Goal: Task Accomplishment & Management: Use online tool/utility

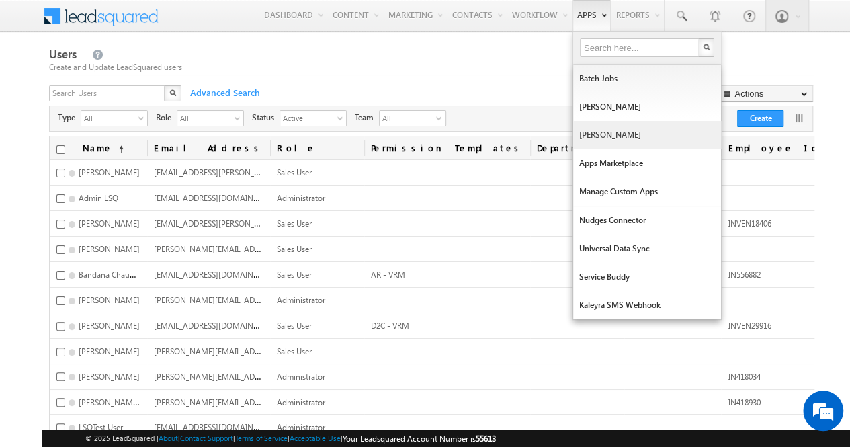
click at [602, 138] on link "Manage Lapps" at bounding box center [647, 135] width 148 height 28
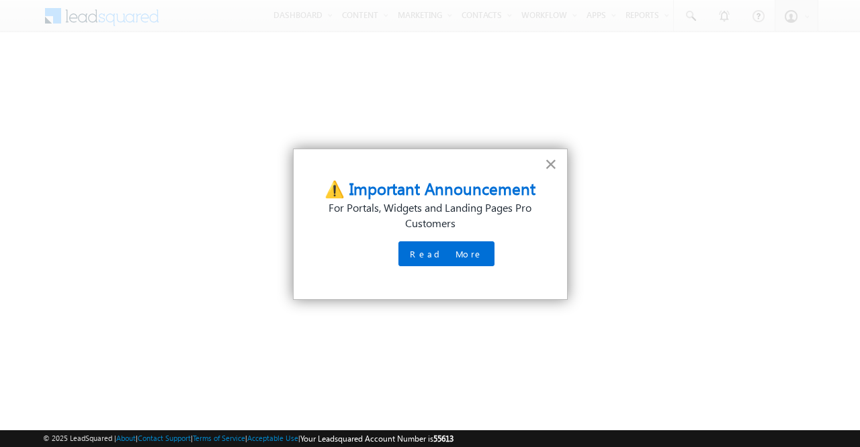
click at [553, 165] on button "×" at bounding box center [551, 164] width 13 height 22
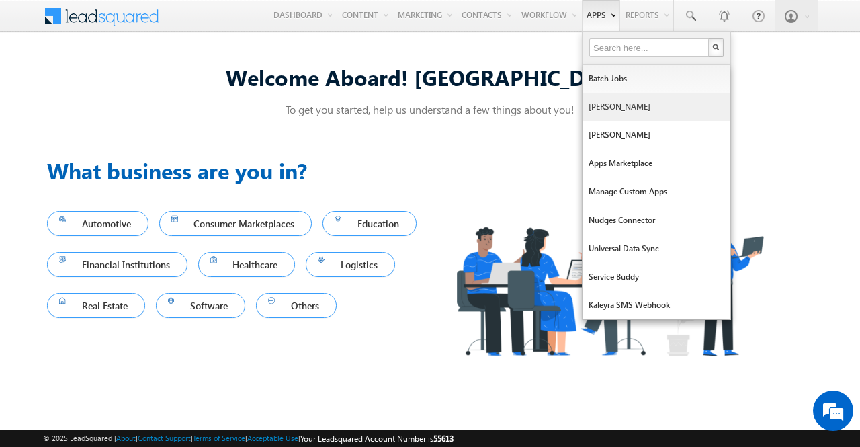
click at [620, 104] on link "Mavis" at bounding box center [657, 107] width 148 height 28
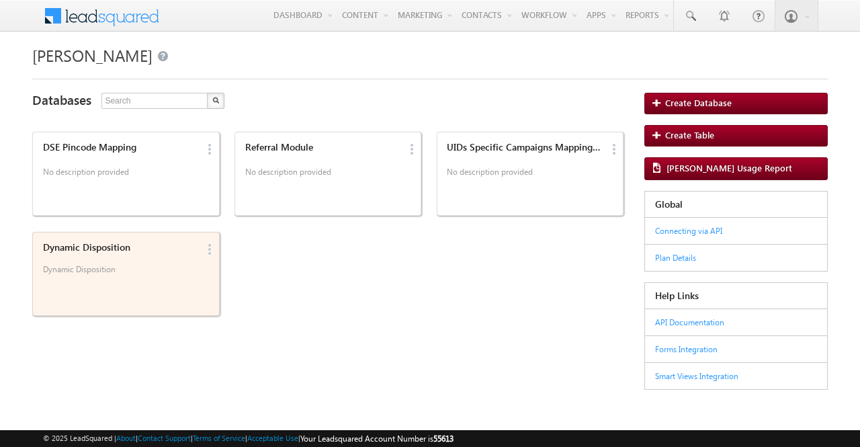
click at [126, 251] on div "Dynamic Disposition" at bounding box center [121, 247] width 156 height 11
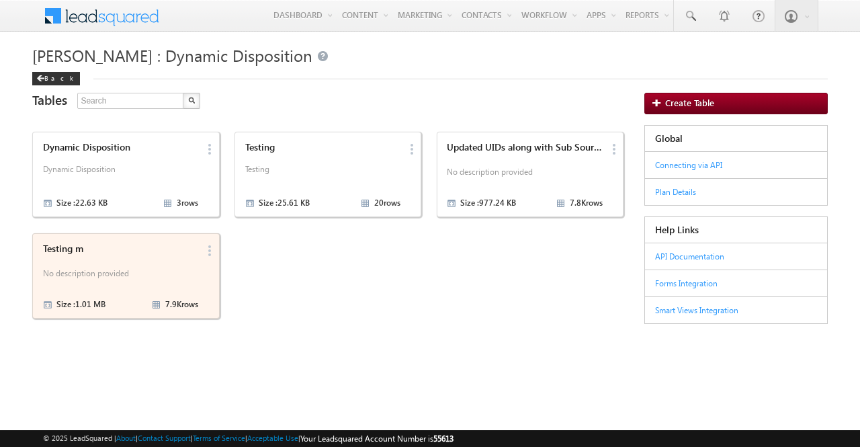
click at [108, 260] on div "Testing m No description provided Size : 1.01 MB 7.9K rows" at bounding box center [118, 275] width 160 height 73
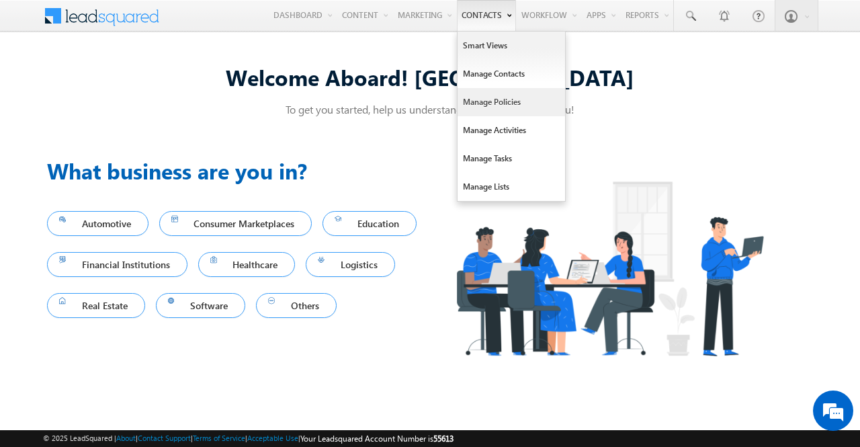
click at [510, 97] on link "Manage Policies" at bounding box center [512, 102] width 108 height 28
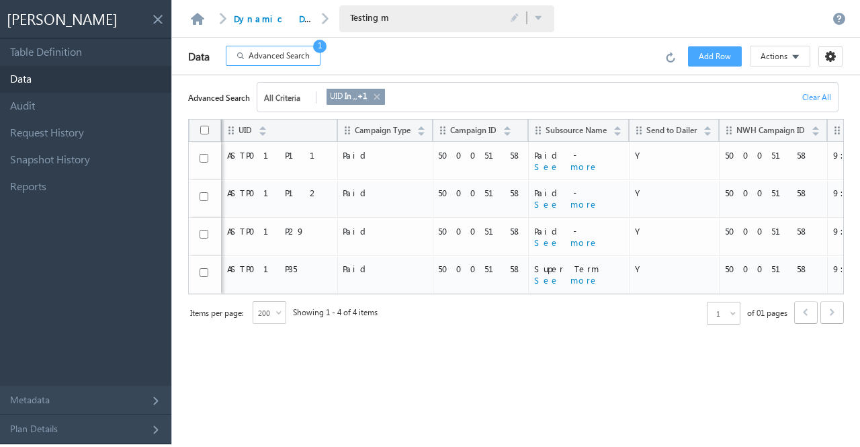
click at [288, 58] on span "Advanced Search" at bounding box center [279, 56] width 61 height 12
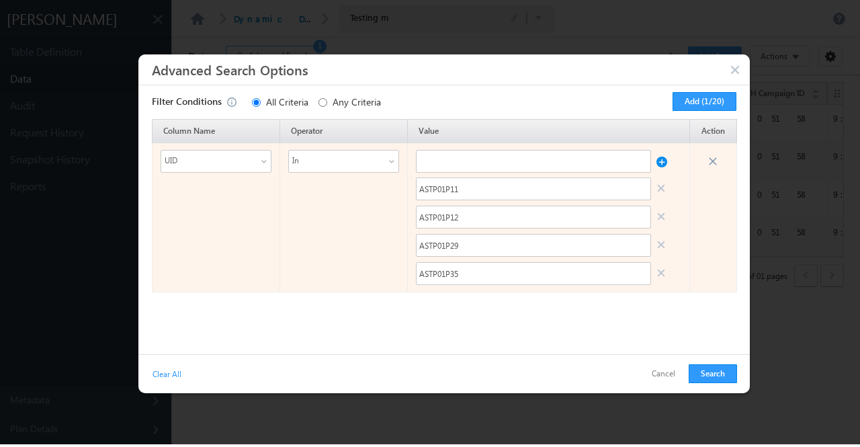
click at [665, 272] on link at bounding box center [662, 275] width 11 height 22
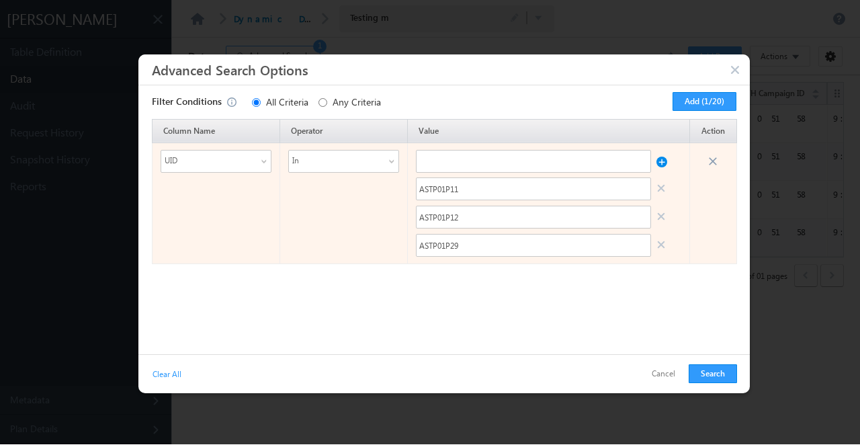
click at [661, 251] on link at bounding box center [662, 246] width 11 height 22
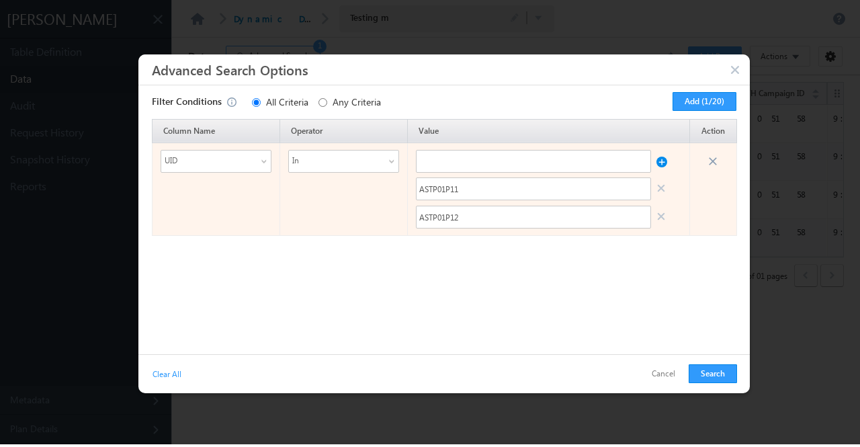
click at [660, 216] on link at bounding box center [662, 218] width 11 height 22
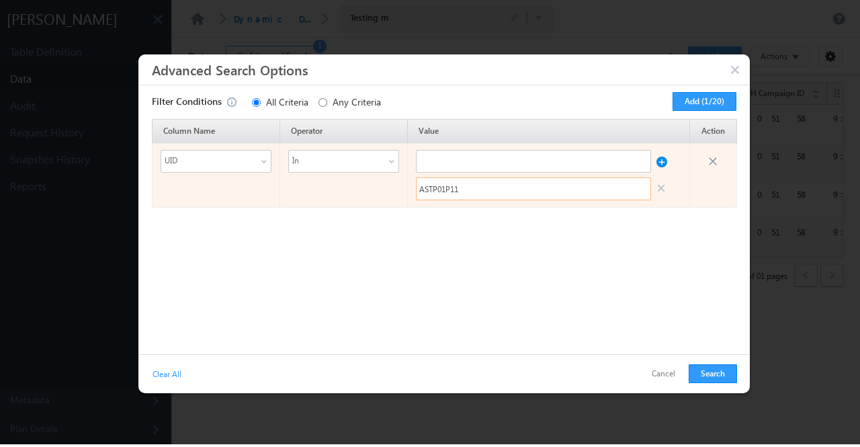
click at [582, 193] on input "ASTP01P11" at bounding box center [533, 188] width 235 height 23
click at [565, 166] on input "text" at bounding box center [533, 161] width 235 height 23
paste input "DMWASP01 DMSTP001"
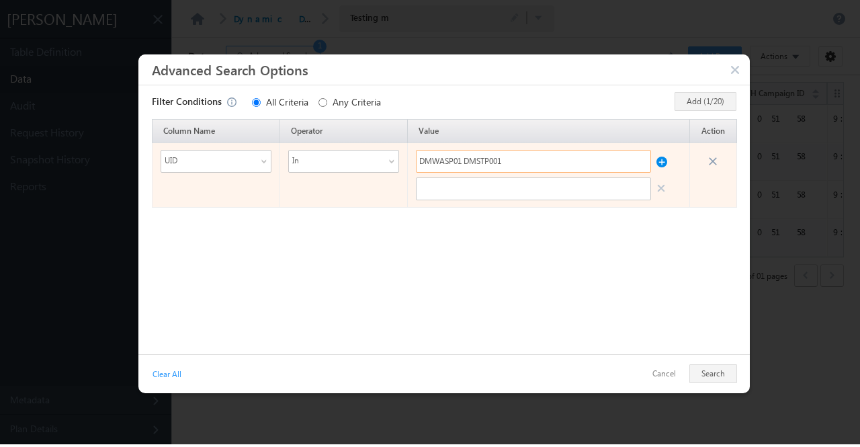
click at [489, 162] on input "DMWASP01 DMSTP001" at bounding box center [533, 161] width 235 height 23
type input "DMWASP01"
click at [473, 182] on input "text" at bounding box center [533, 188] width 235 height 23
paste input "DMSTP001"
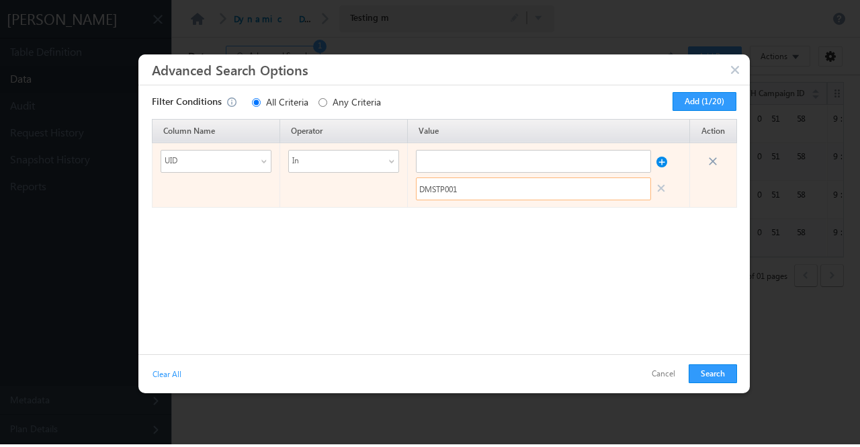
click at [473, 182] on input "DMSTP001" at bounding box center [533, 188] width 235 height 23
type input "DMSTP001"
click at [557, 167] on input "text" at bounding box center [533, 161] width 235 height 23
click at [663, 163] on button at bounding box center [662, 158] width 11 height 17
click at [548, 166] on input "text" at bounding box center [533, 161] width 235 height 23
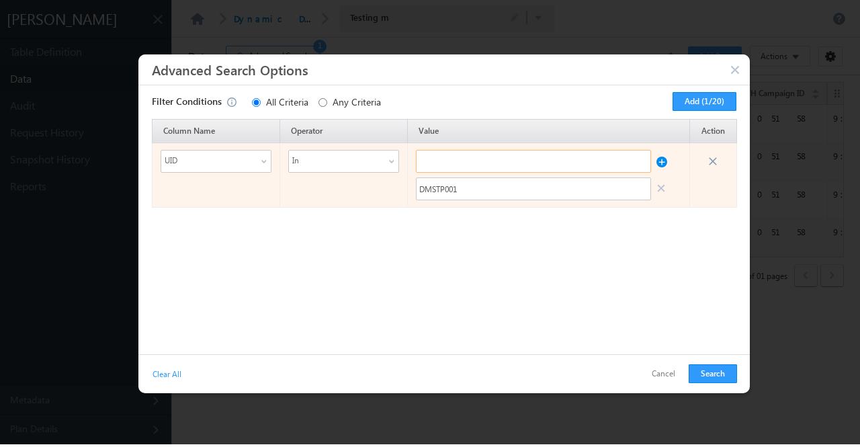
paste input "DMSTP001"
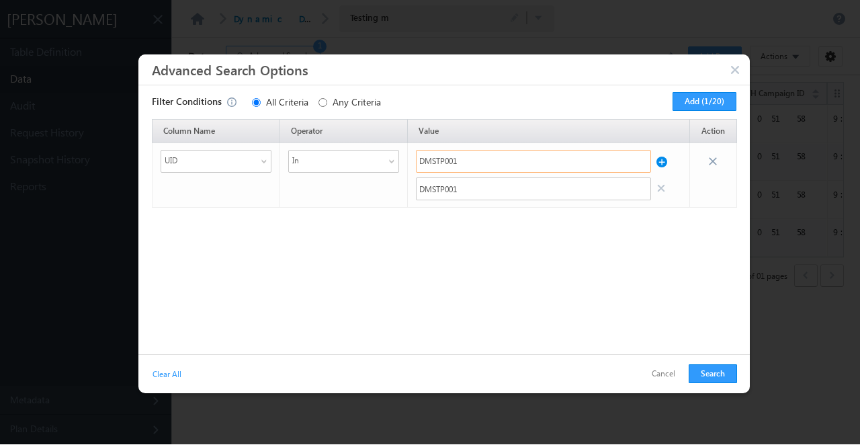
type input "DMSTP001"
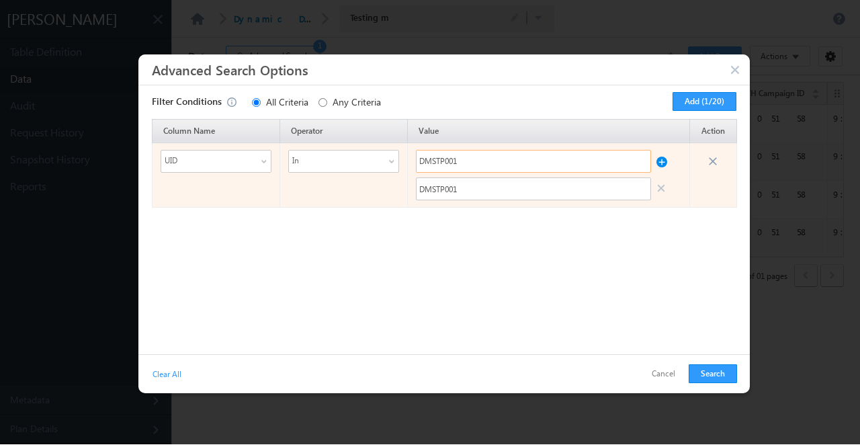
drag, startPoint x: 479, startPoint y: 160, endPoint x: 414, endPoint y: 165, distance: 65.4
click at [414, 165] on td "DMSTP001 DMSTP001" at bounding box center [549, 175] width 282 height 65
paste input "text"
paste input "DMWASP01"
type input "DMWASP0"
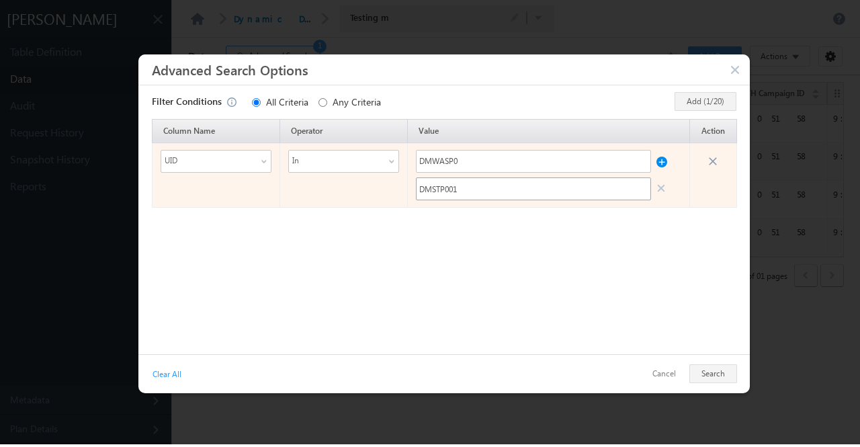
click at [525, 221] on div "Column Name Operator Value Action UID In DMWASP0 DMSTP001" at bounding box center [444, 233] width 598 height 229
click at [485, 179] on input "DMSTP001" at bounding box center [533, 188] width 235 height 23
drag, startPoint x: 477, startPoint y: 163, endPoint x: 409, endPoint y: 165, distance: 67.9
click at [409, 165] on td "DMWASP0 DMSTP001" at bounding box center [549, 175] width 282 height 65
paste input "DMWASP01"
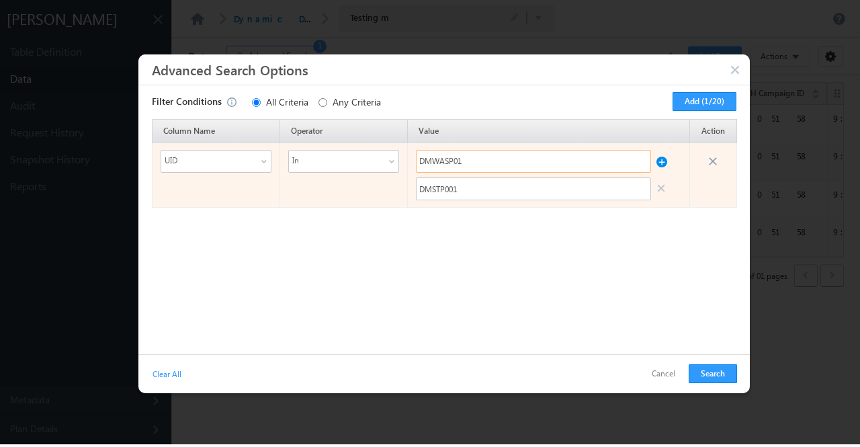
type input "DMWASP01"
click at [666, 162] on button at bounding box center [662, 158] width 11 height 17
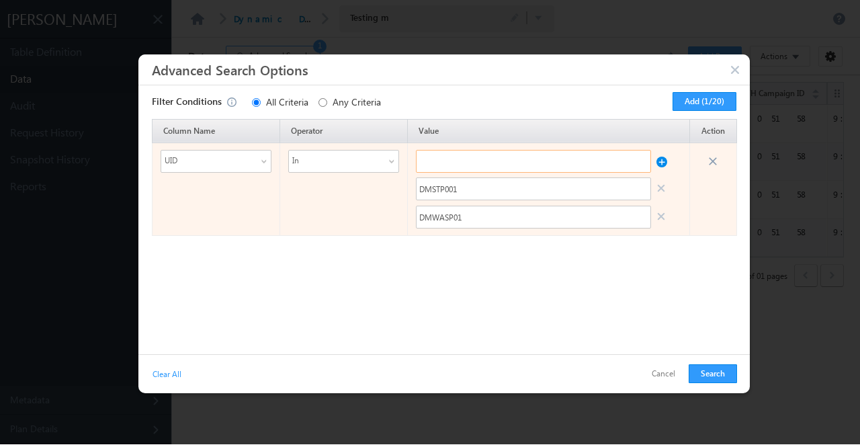
click at [465, 157] on input "text" at bounding box center [533, 161] width 235 height 23
paste input "DMNAP001"
type input "DMNAP001"
click at [663, 159] on button at bounding box center [662, 158] width 11 height 17
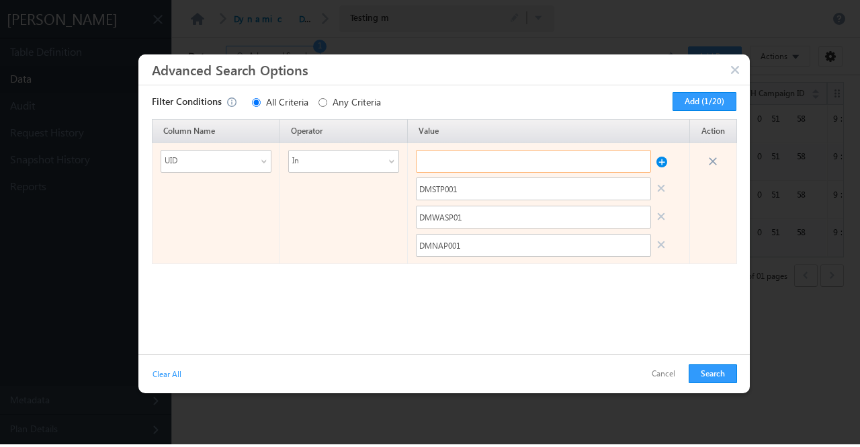
click at [464, 168] on input "text" at bounding box center [533, 161] width 235 height 23
paste input "DMGAP001"
type input "DMGAP001"
click at [661, 165] on button at bounding box center [662, 158] width 11 height 17
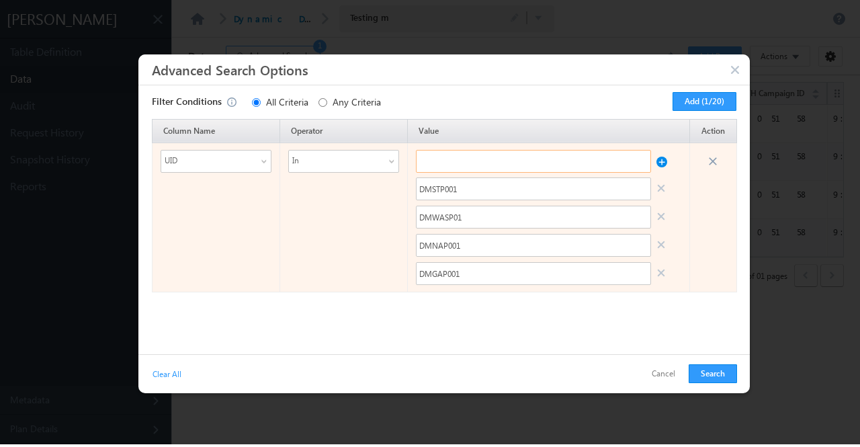
click at [497, 162] on input "text" at bounding box center [533, 161] width 235 height 23
paste input "DMSTPA01"
type input "DMSTPA01"
click at [664, 158] on button at bounding box center [662, 158] width 11 height 17
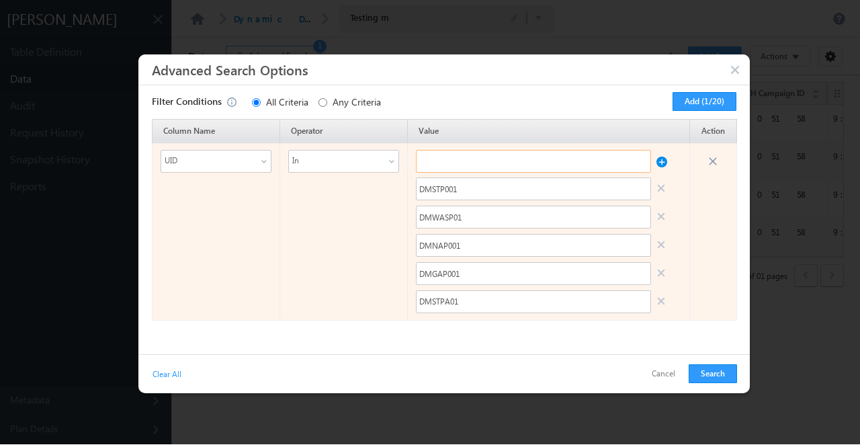
click at [506, 163] on input "text" at bounding box center [533, 161] width 235 height 23
paste input "DMNAPA01"
type input "DMNAPA01"
click at [663, 161] on button at bounding box center [662, 158] width 11 height 17
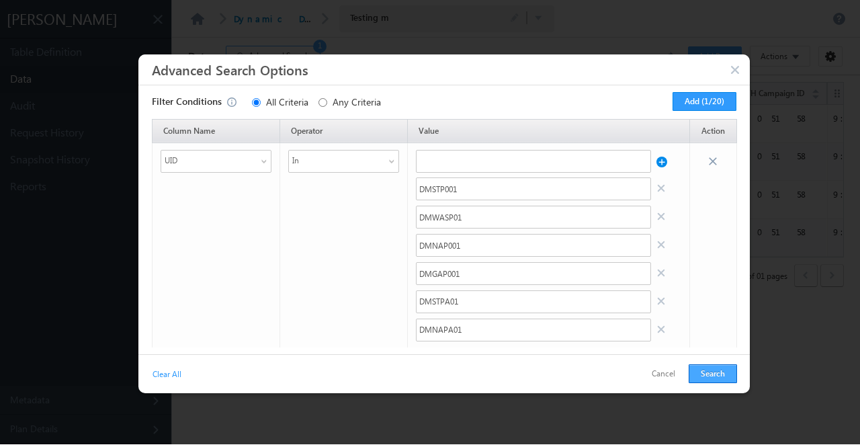
click at [721, 376] on button "Search" at bounding box center [713, 373] width 48 height 19
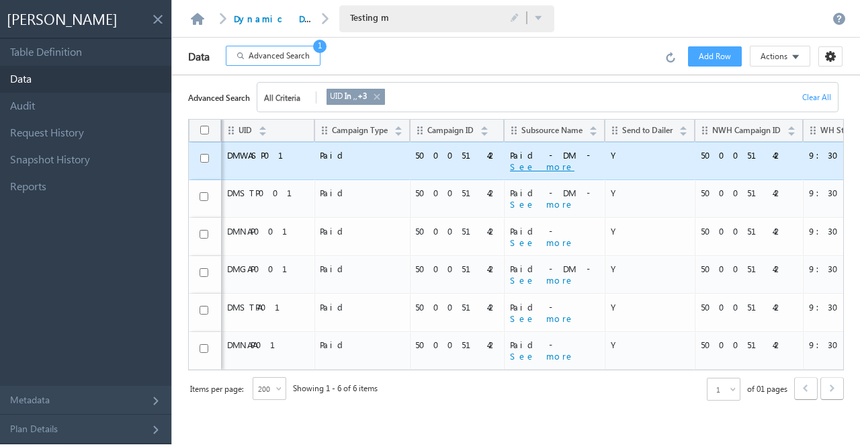
click at [510, 167] on button "See more" at bounding box center [542, 167] width 65 height 12
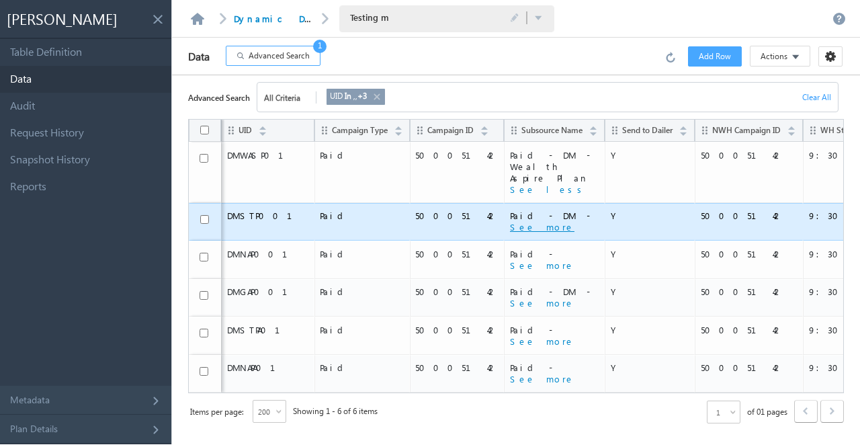
click at [510, 221] on button "See more" at bounding box center [542, 227] width 65 height 12
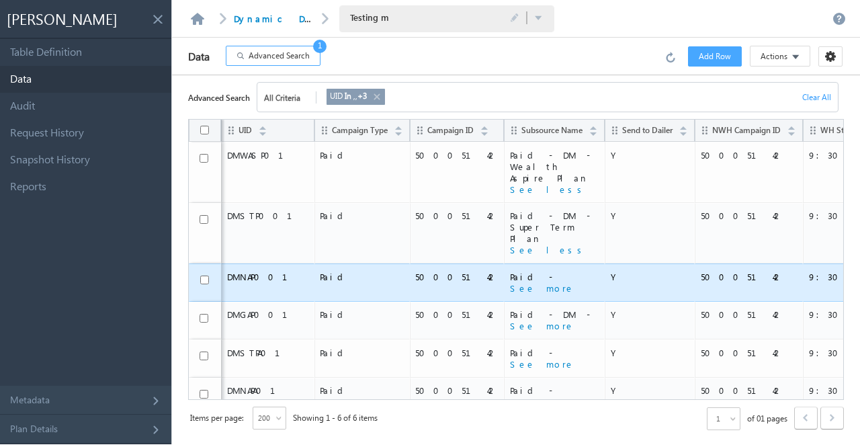
click at [504, 270] on td "Paid - DM - Nishchit Aayush Plan See more" at bounding box center [554, 283] width 101 height 38
click at [510, 282] on button "See more" at bounding box center [542, 288] width 65 height 12
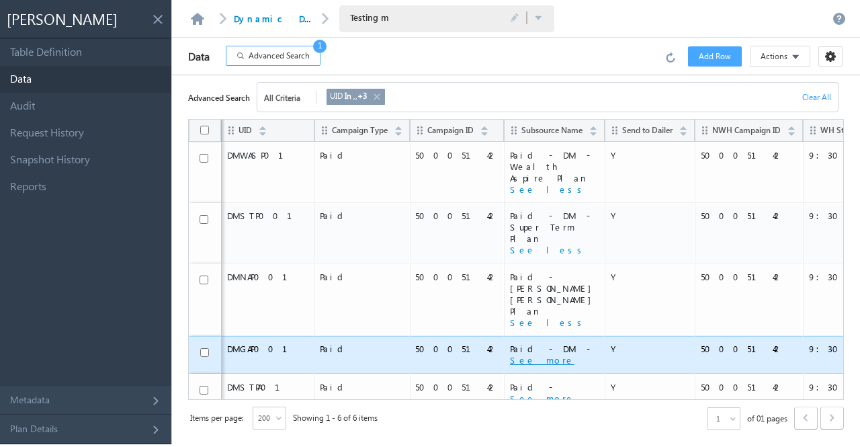
click at [510, 354] on button "See more" at bounding box center [542, 360] width 65 height 12
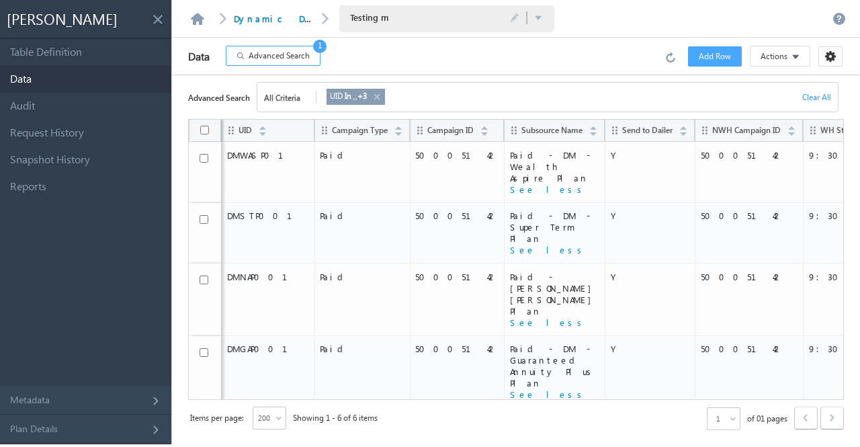
click at [510, 427] on button "See more" at bounding box center [542, 433] width 65 height 12
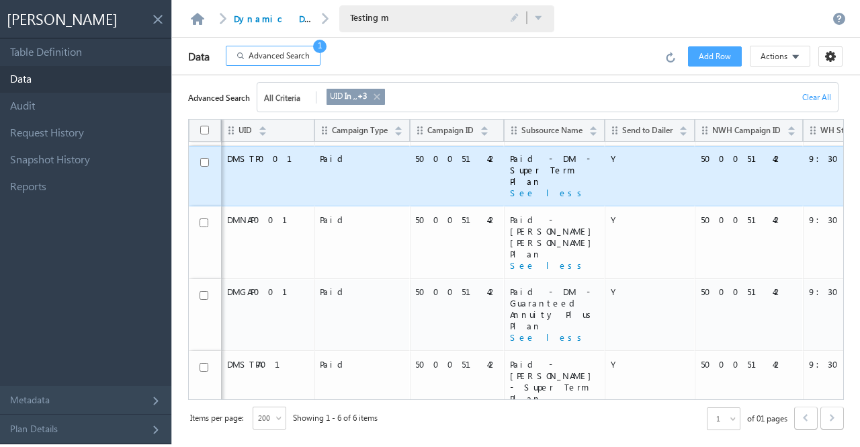
scroll to position [0, 0]
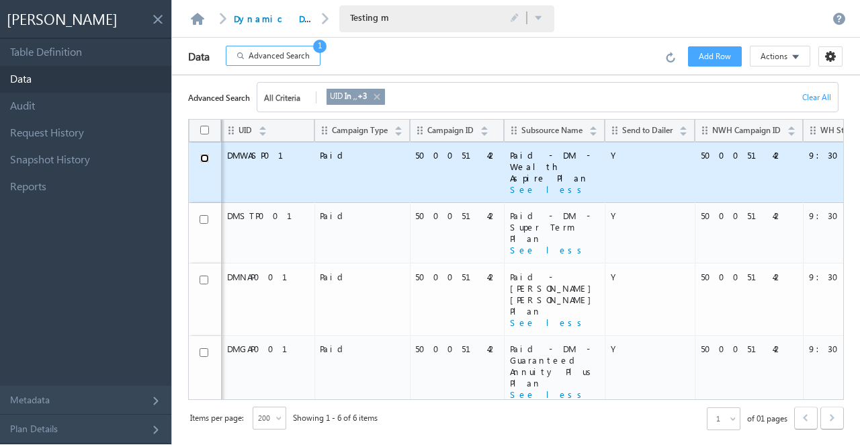
click at [204, 155] on input "checkbox" at bounding box center [204, 158] width 9 height 9
checkbox input "true"
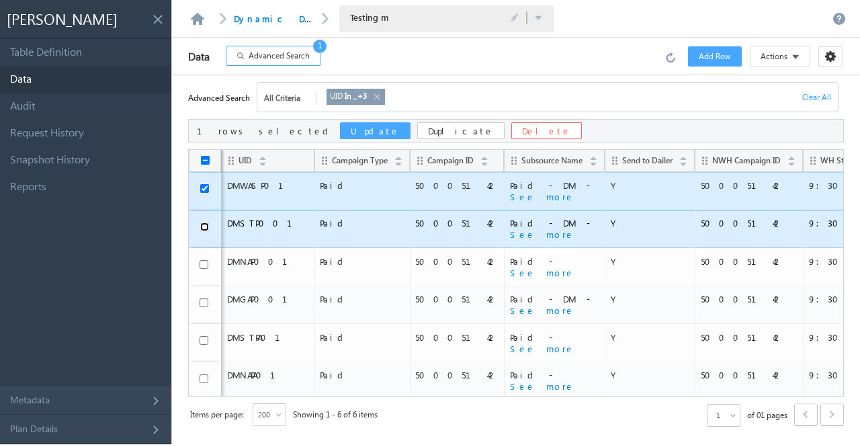
click at [204, 227] on input "checkbox" at bounding box center [204, 227] width 9 height 9
checkbox input "true"
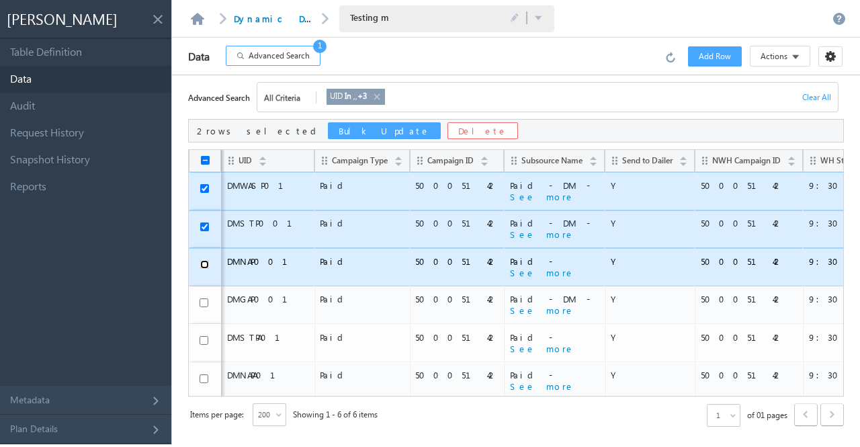
click at [204, 266] on input "checkbox" at bounding box center [204, 264] width 9 height 9
checkbox input "true"
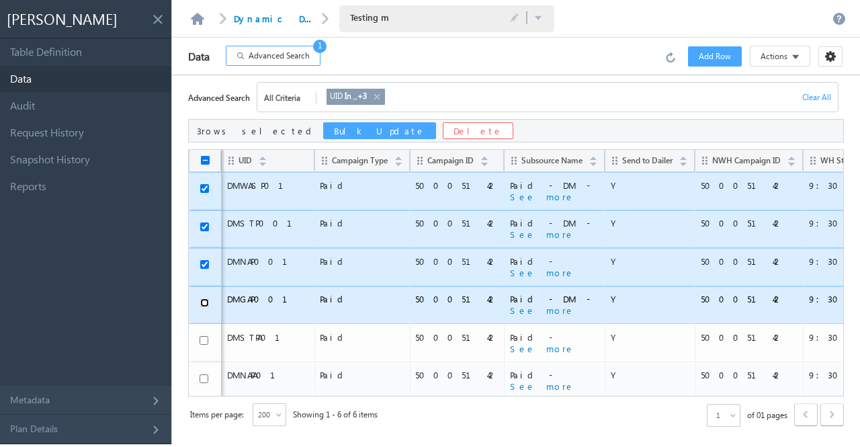
click at [204, 298] on input "checkbox" at bounding box center [204, 302] width 9 height 9
checkbox input "true"
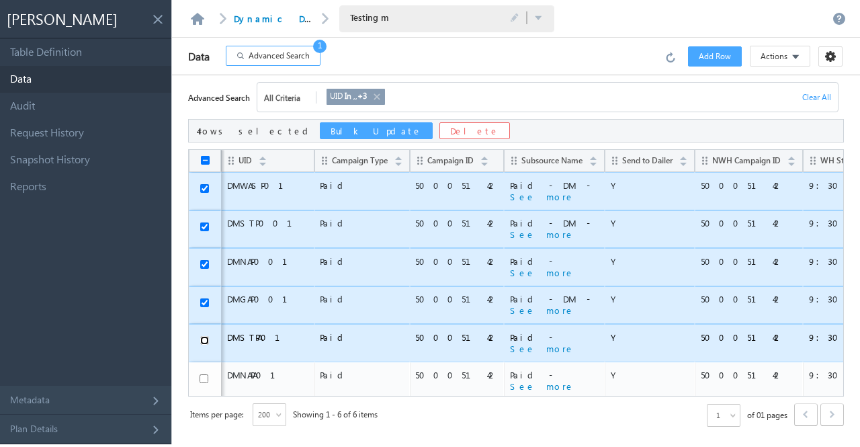
click at [200, 336] on input "checkbox" at bounding box center [204, 340] width 9 height 9
checkbox input "true"
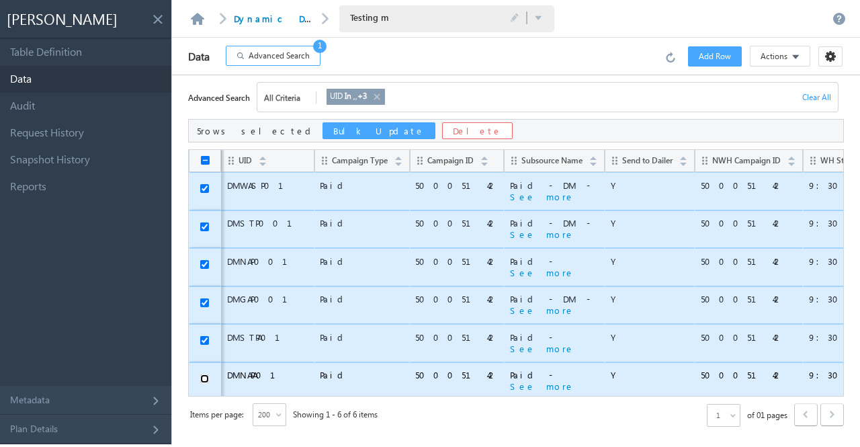
click at [206, 376] on input "checkbox" at bounding box center [204, 378] width 9 height 9
checkbox input "true"
click at [323, 130] on button "Bulk Update" at bounding box center [379, 130] width 113 height 17
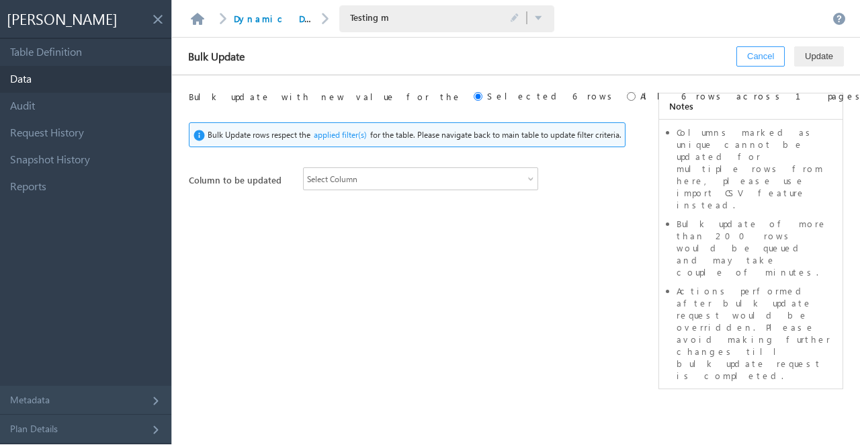
click at [418, 169] on div "Select Column" at bounding box center [420, 178] width 235 height 23
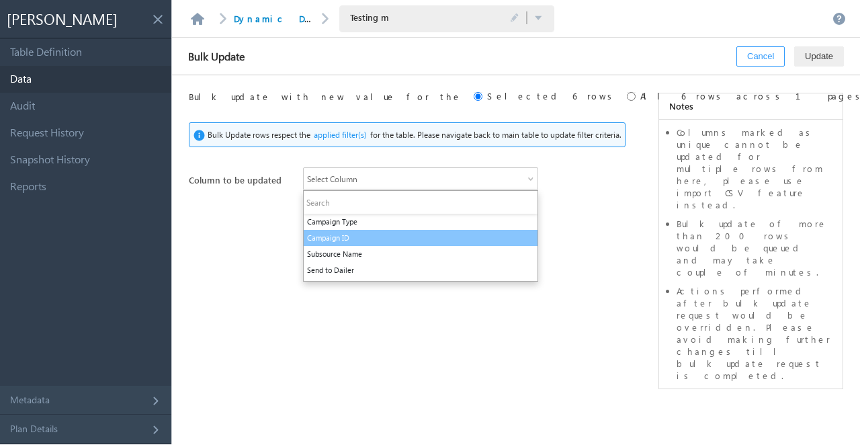
click at [401, 236] on li "Campaign ID" at bounding box center [421, 238] width 234 height 16
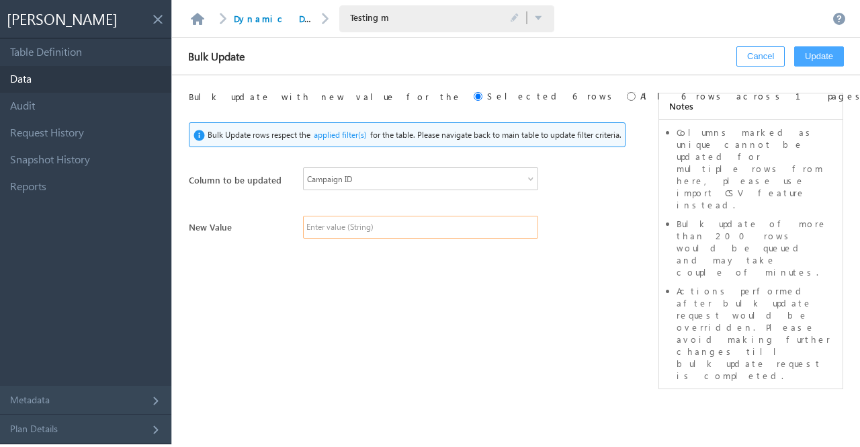
click at [422, 231] on input "text" at bounding box center [420, 227] width 235 height 23
paste input "50005160"
type input "50005160"
click at [627, 98] on input "radio" at bounding box center [631, 96] width 9 height 9
radio input "true"
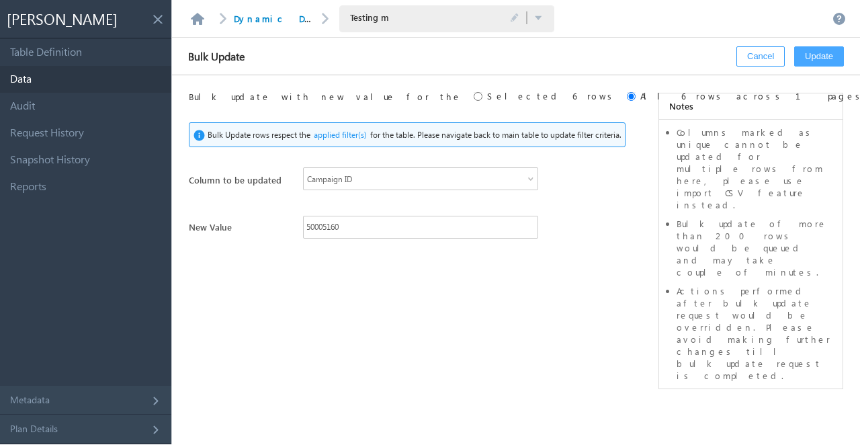
click at [807, 61] on button "Update" at bounding box center [820, 56] width 50 height 20
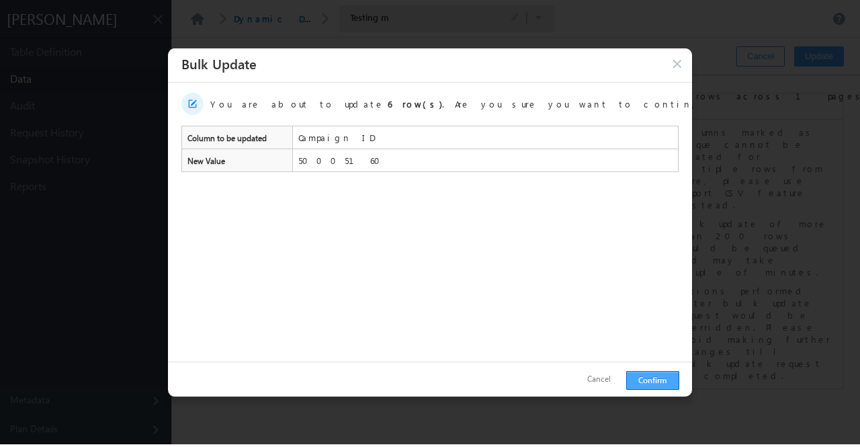
click at [644, 375] on button "Confirm" at bounding box center [653, 380] width 53 height 19
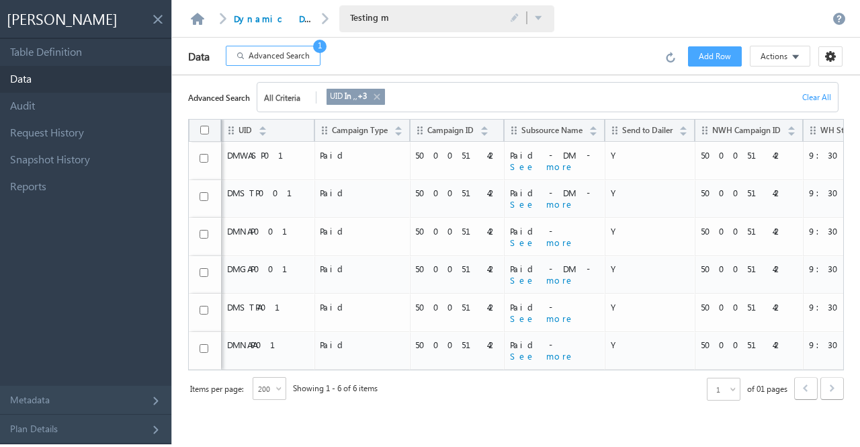
click at [286, 56] on span "Advanced Search" at bounding box center [279, 56] width 61 height 12
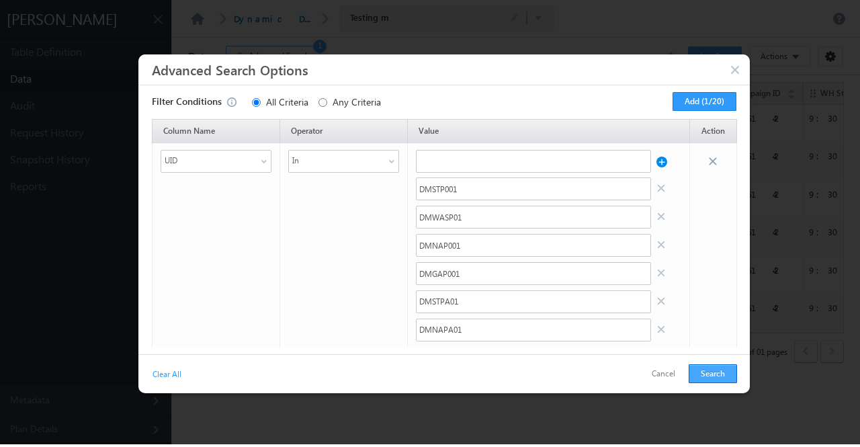
click at [717, 371] on button "Search" at bounding box center [713, 373] width 48 height 19
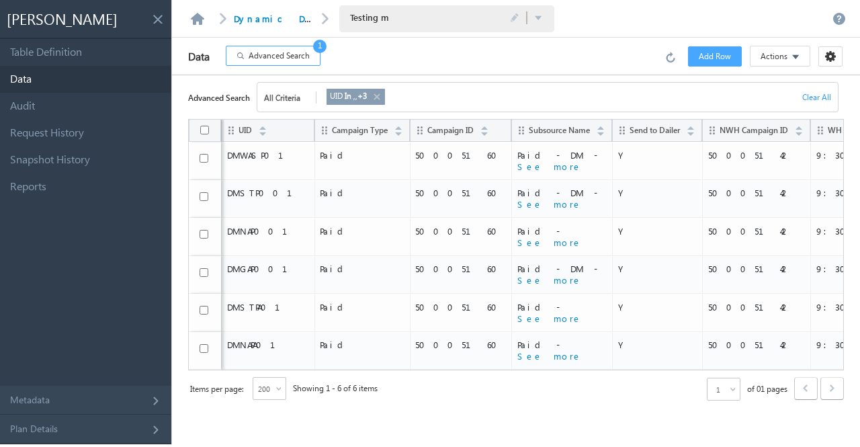
click at [280, 54] on span "Advanced Search" at bounding box center [279, 56] width 61 height 12
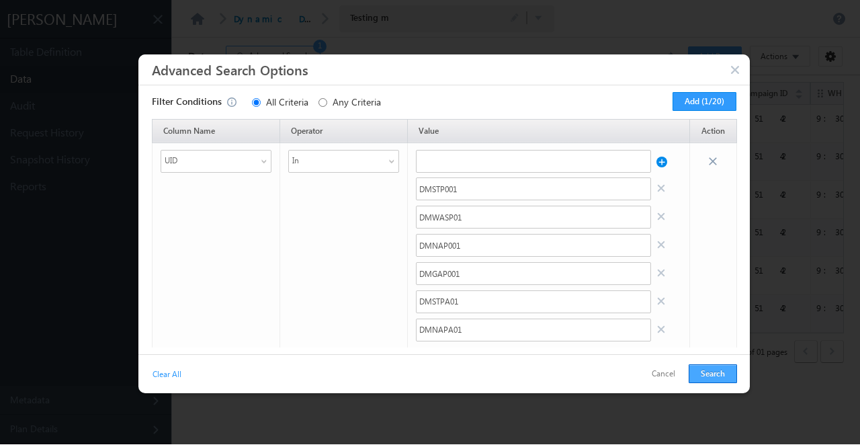
click at [723, 374] on button "Search" at bounding box center [713, 373] width 48 height 19
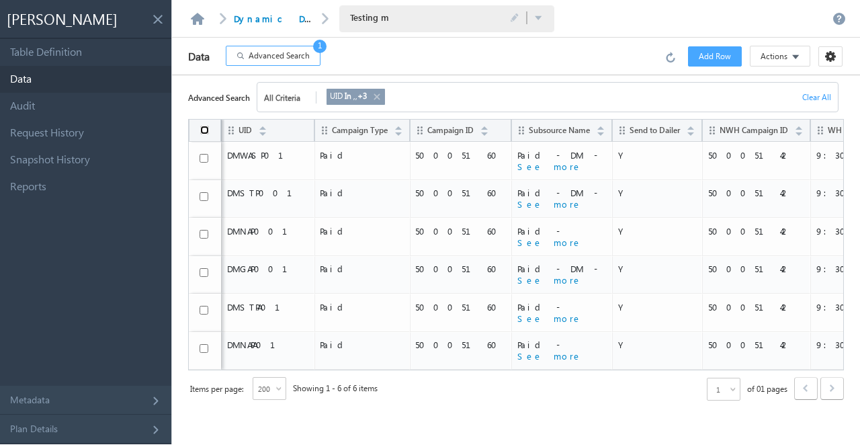
click at [205, 131] on input "checkbox" at bounding box center [204, 130] width 9 height 9
checkbox input "true"
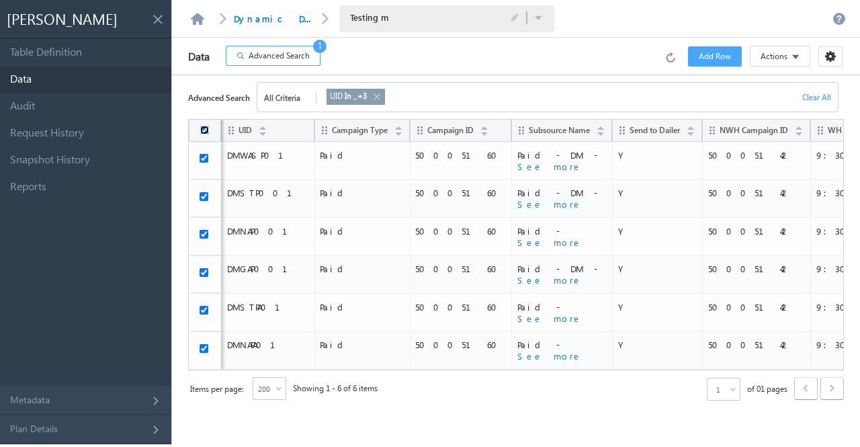
checkbox input "true"
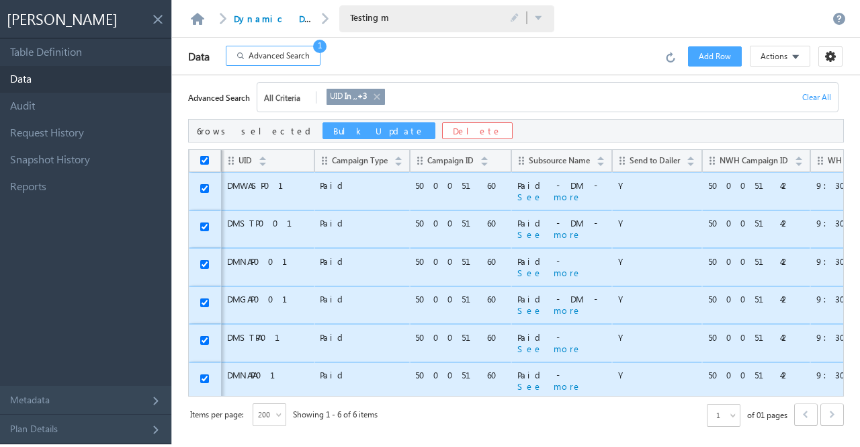
click at [323, 131] on button "Bulk Update" at bounding box center [379, 130] width 113 height 17
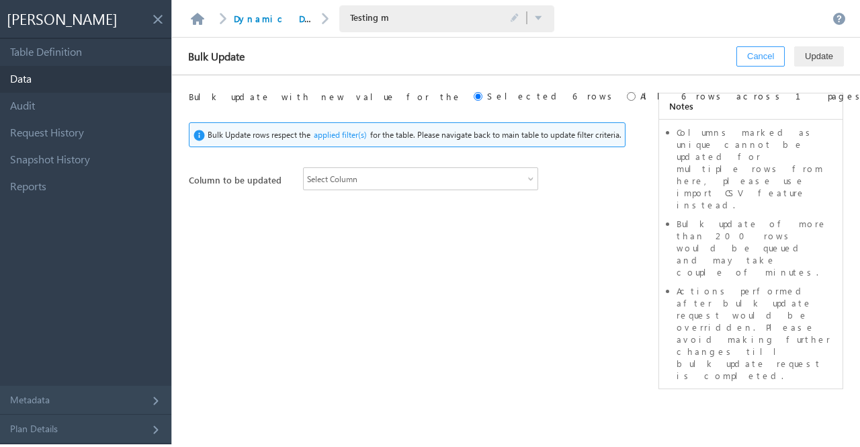
click at [403, 180] on span "Select Column" at bounding box center [415, 179] width 223 height 12
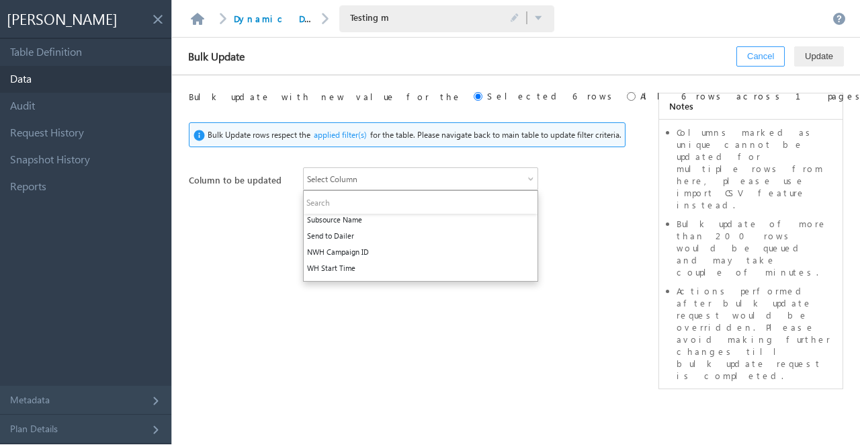
scroll to position [42, 0]
click at [397, 240] on li "NWH Campaign ID" at bounding box center [421, 244] width 234 height 16
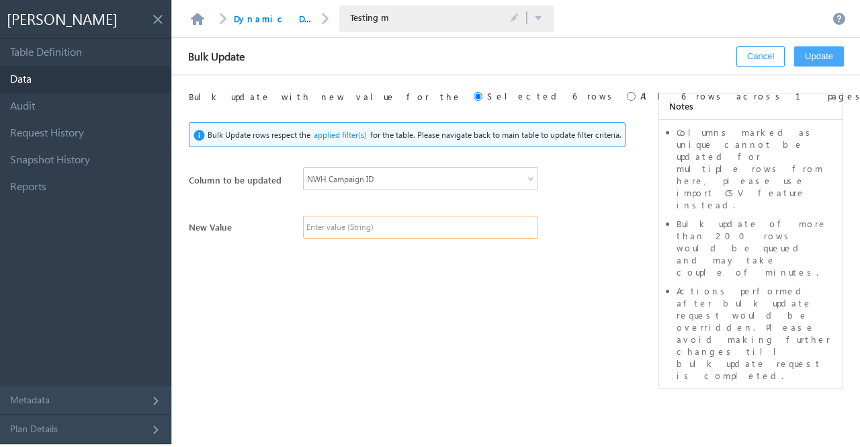
click at [414, 226] on input "text" at bounding box center [420, 227] width 235 height 23
paste input "50005160"
type input "50005160"
click at [821, 58] on button "Update" at bounding box center [820, 56] width 50 height 20
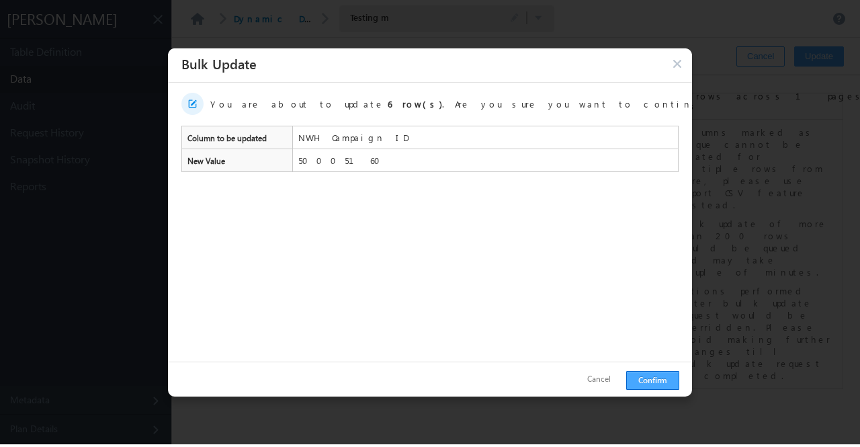
click at [662, 372] on button "Confirm" at bounding box center [653, 380] width 53 height 19
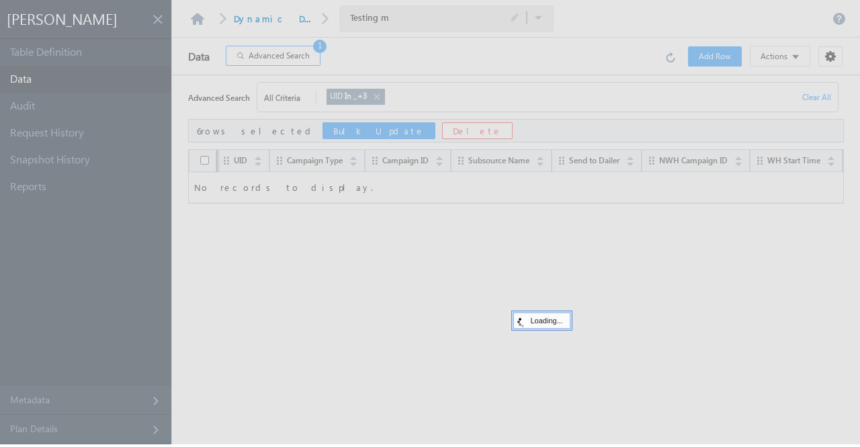
checkbox input "false"
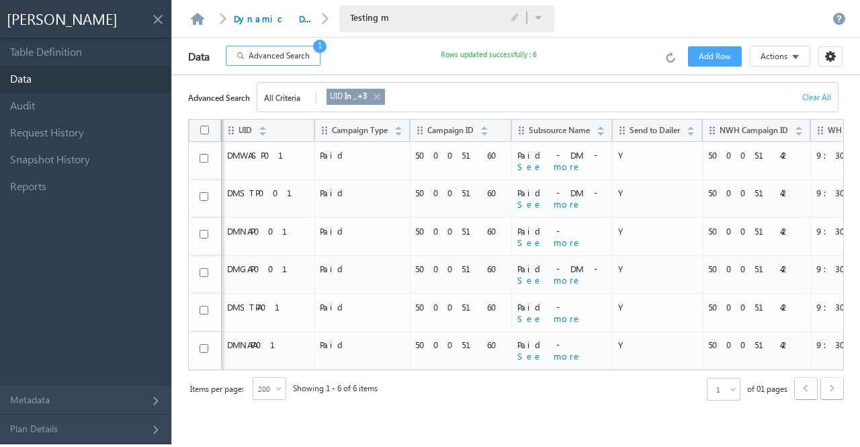
click at [264, 50] on span "Advanced Search" at bounding box center [279, 56] width 61 height 12
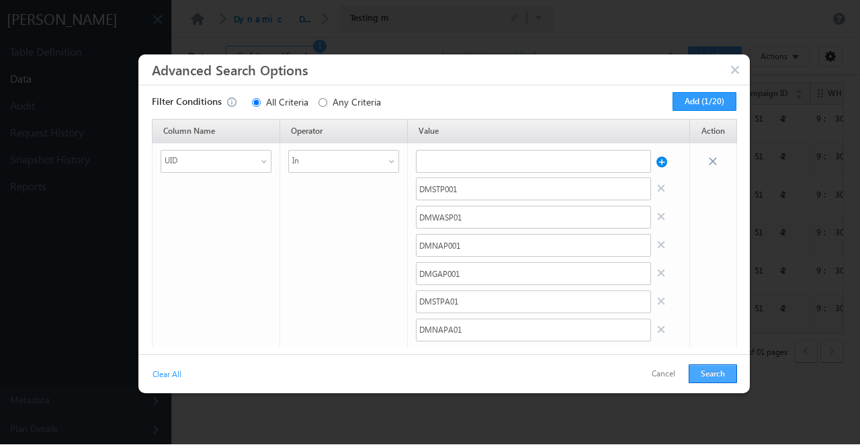
click at [709, 367] on button "Search" at bounding box center [713, 373] width 48 height 19
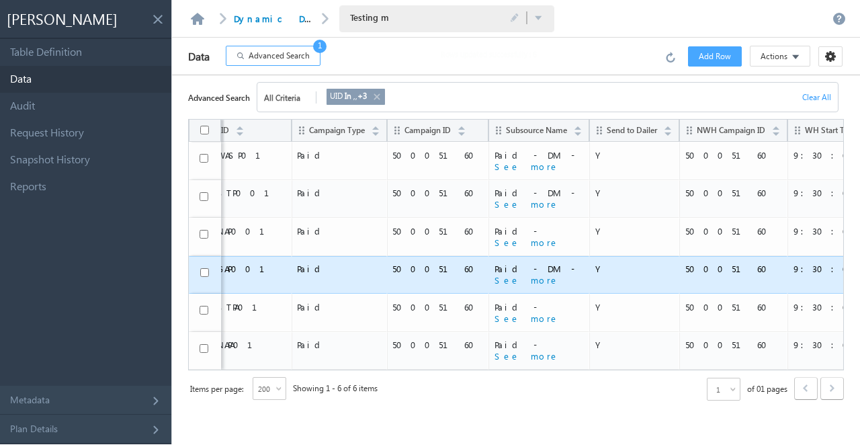
scroll to position [0, 99]
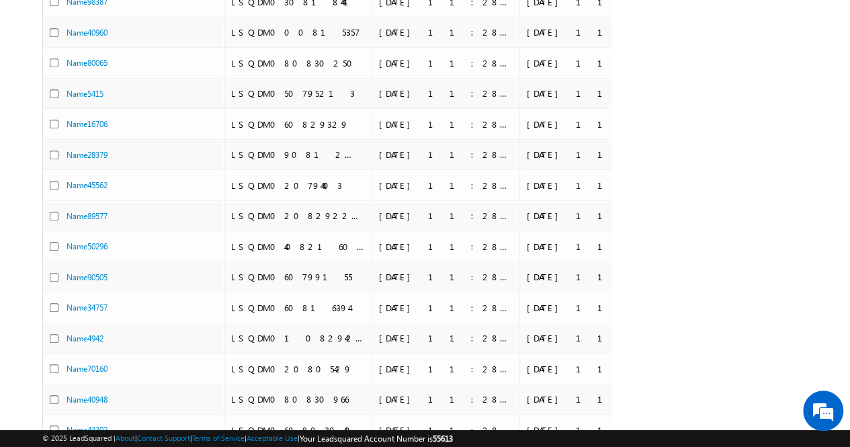
scroll to position [602, 0]
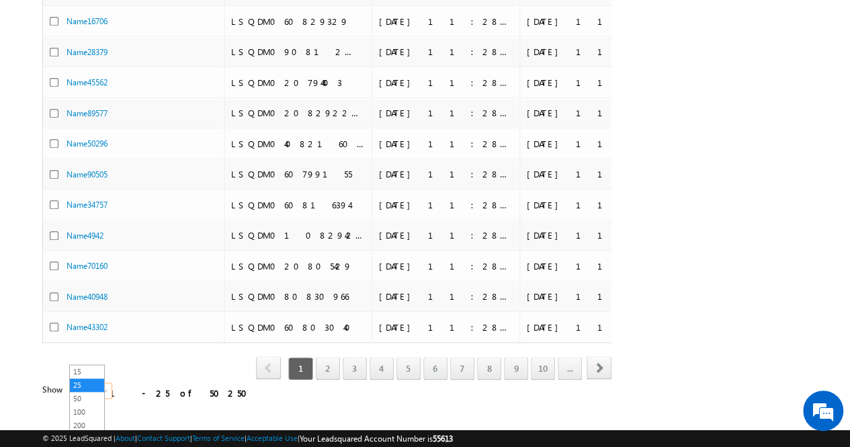
click at [101, 388] on span at bounding box center [106, 393] width 11 height 11
click at [86, 424] on link "200" at bounding box center [87, 425] width 34 height 12
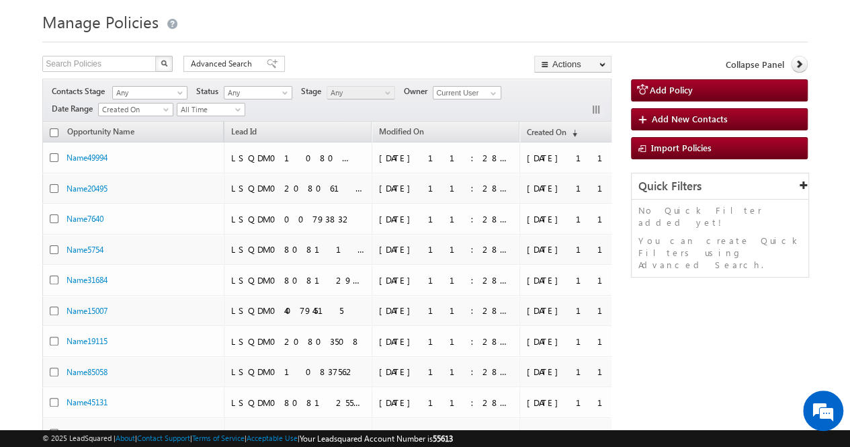
scroll to position [0, 0]
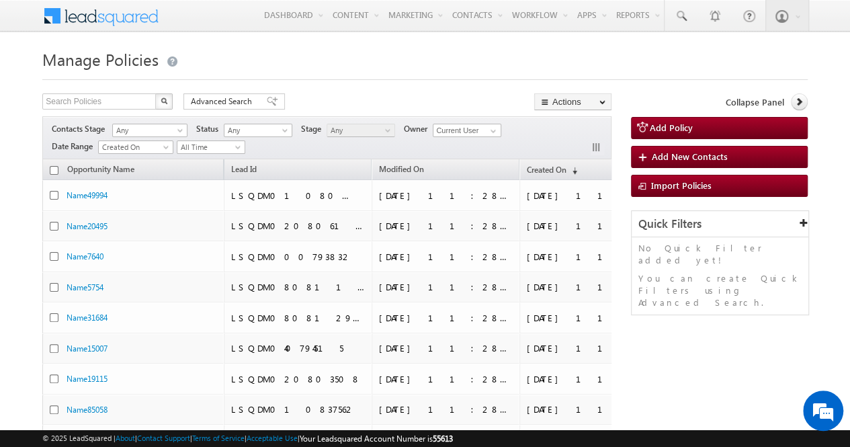
click at [803, 109] on div "Collapse Panel" at bounding box center [719, 105] width 177 height 24
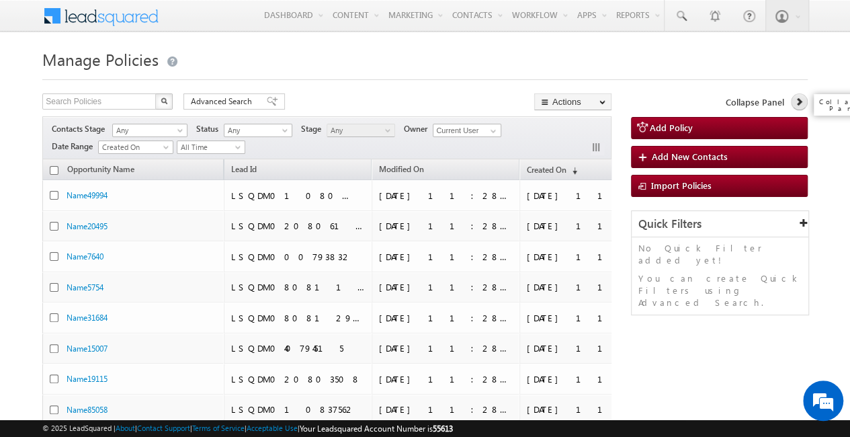
click at [800, 101] on icon at bounding box center [799, 101] width 9 height 9
